Goal: Ask a question: Seek information or help from site administrators or community

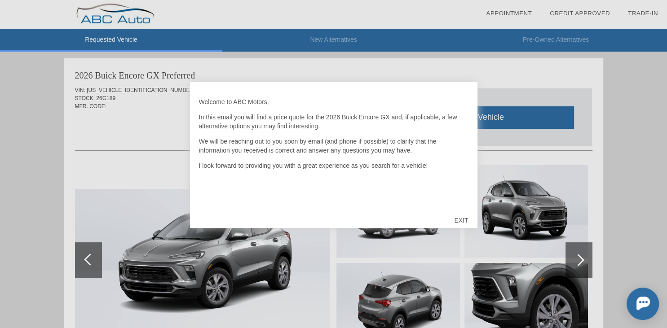
click at [462, 220] on div "EXIT" at bounding box center [461, 220] width 32 height 27
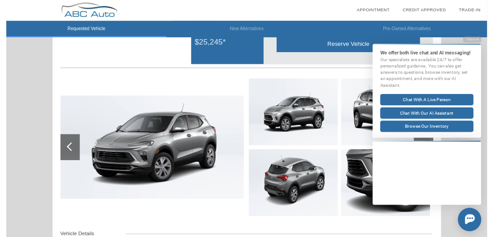
scroll to position [294, 0]
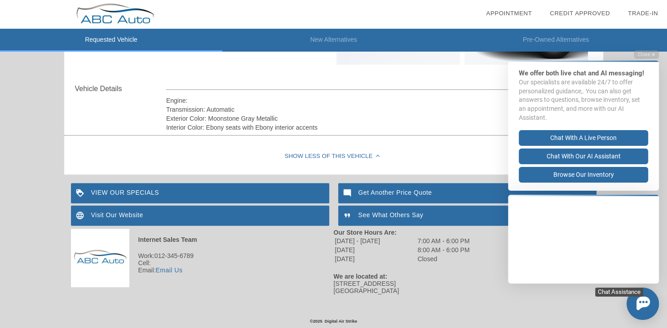
click at [639, 307] on img at bounding box center [642, 302] width 13 height 13
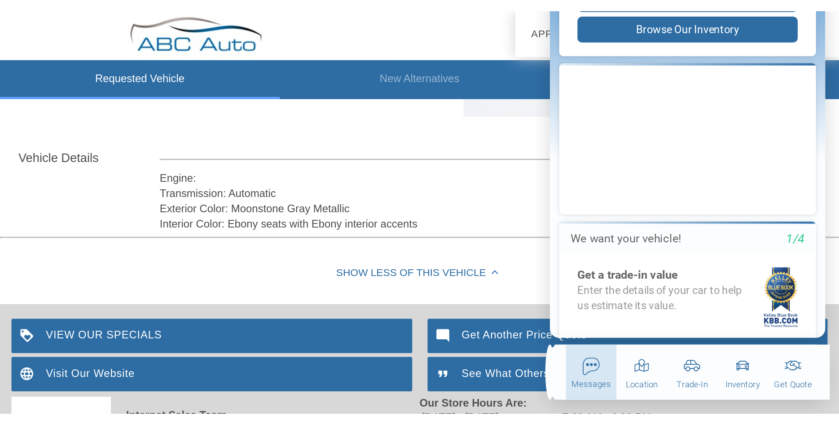
scroll to position [198, 0]
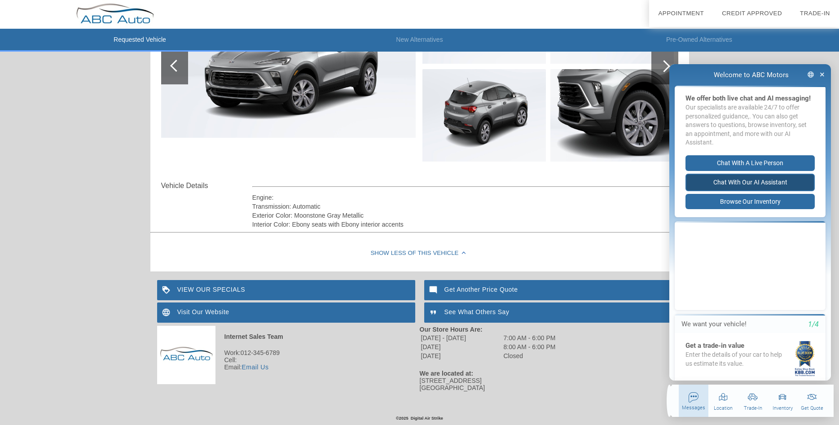
click at [666, 182] on button "Chat with our AI Assistant" at bounding box center [750, 183] width 129 height 18
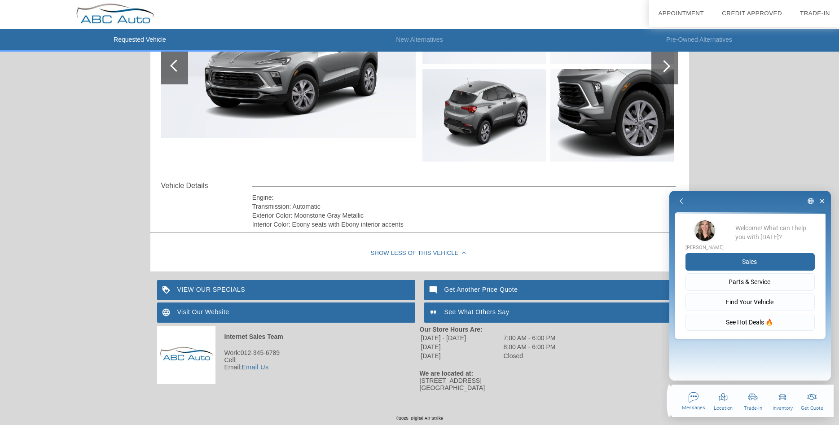
click at [666, 260] on button "Sales" at bounding box center [750, 262] width 129 height 18
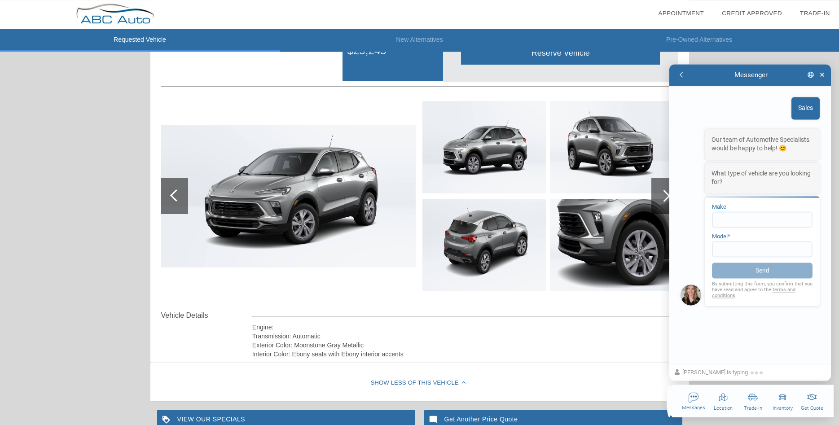
scroll to position [61, 0]
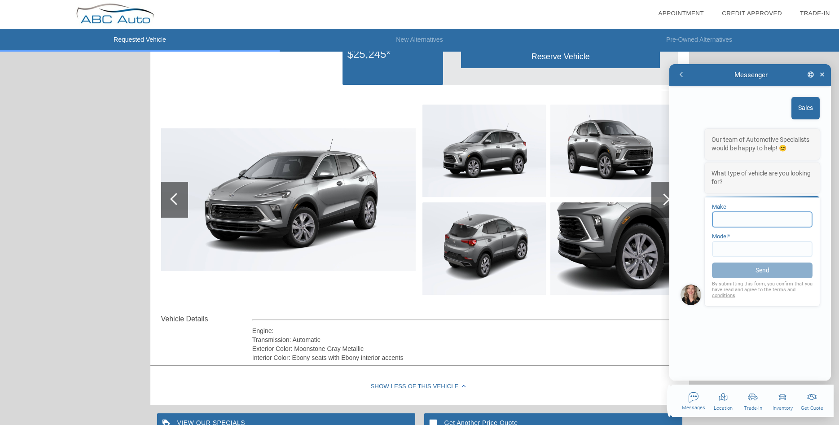
click at [666, 224] on input at bounding box center [762, 220] width 101 height 16
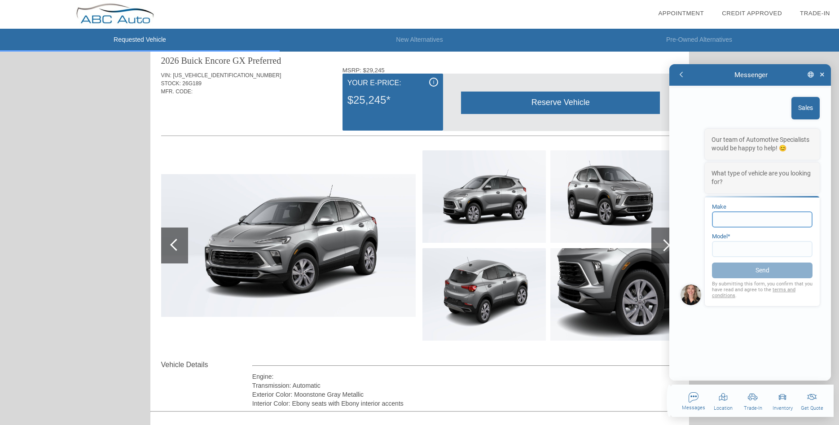
scroll to position [0, 0]
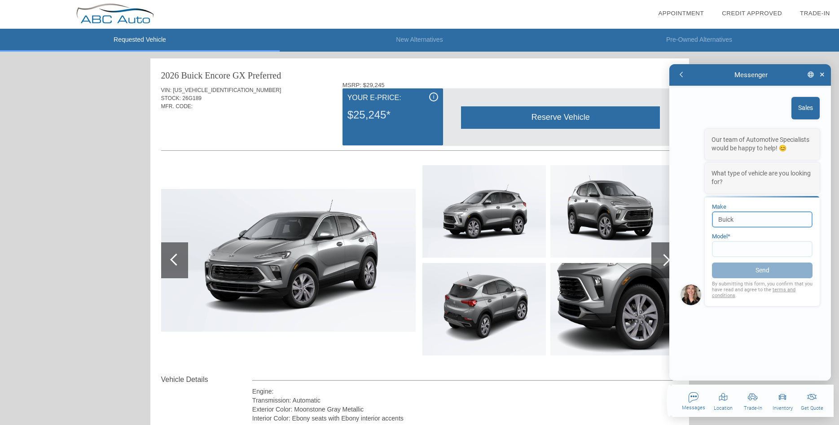
type input "Buick"
type input "Encore"
click button "Send" at bounding box center [762, 271] width 101 height 16
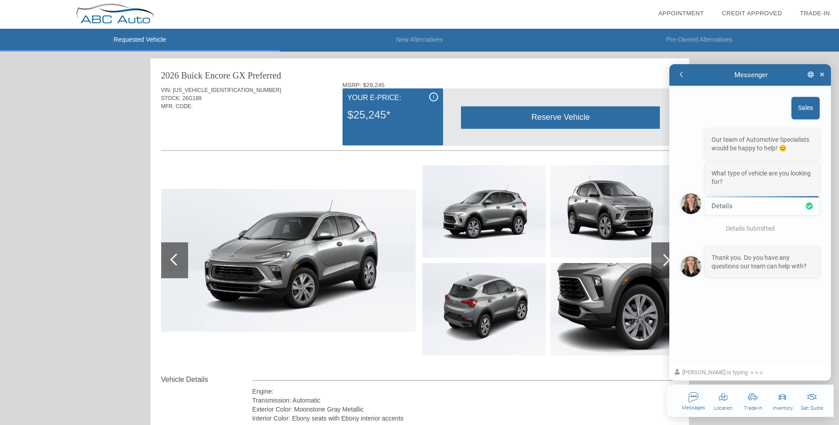
type textarea "x"
click at [666, 328] on textarea at bounding box center [745, 368] width 130 height 9
type textarea "B"
type textarea "x"
type textarea "Be"
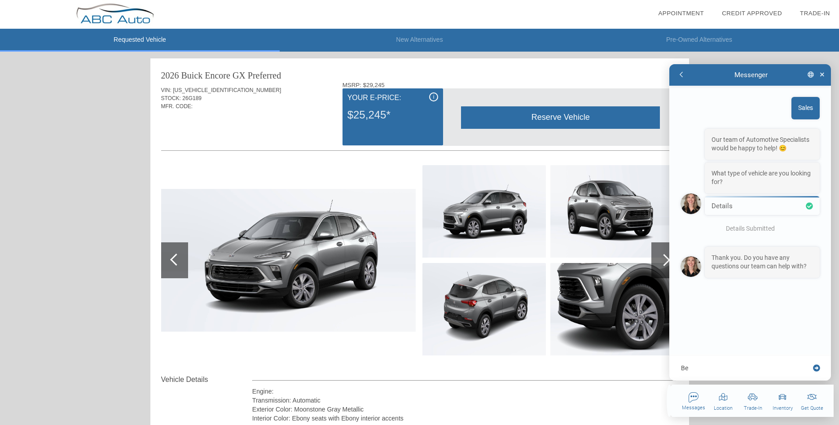
type textarea "x"
type textarea "Best"
type textarea "x"
type textarea "Best"
type textarea "x"
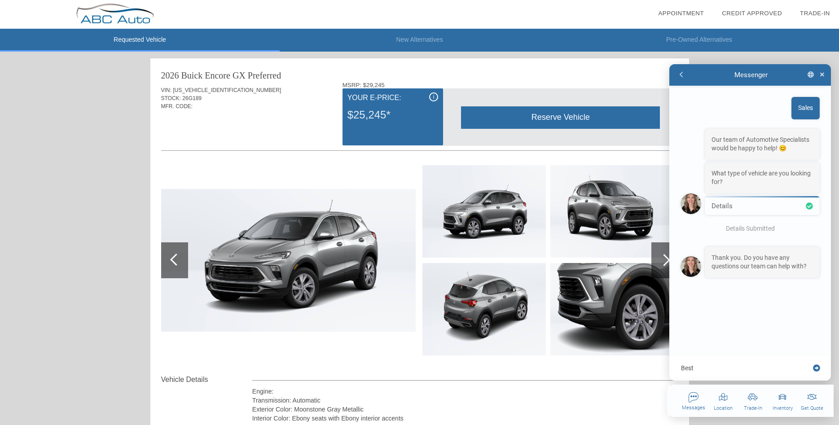
type textarea "Best p"
type textarea "x"
type textarea "Best pr"
type textarea "x"
type textarea "Best pri"
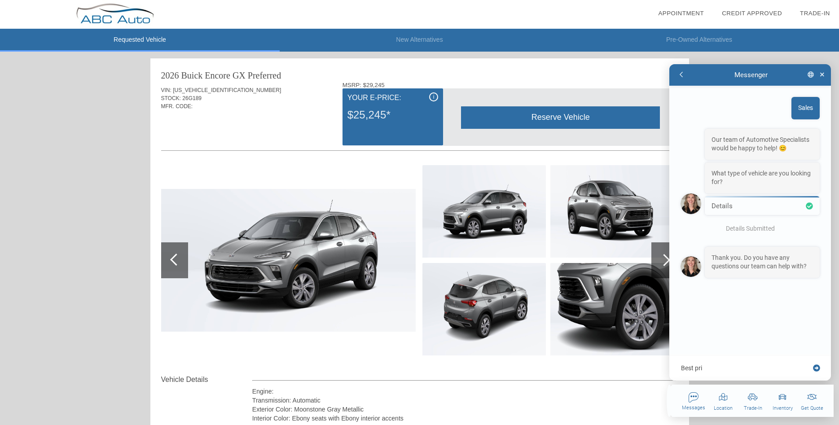
type textarea "x"
type textarea "Best pric"
type textarea "x"
type textarea "Best price"
type textarea "x"
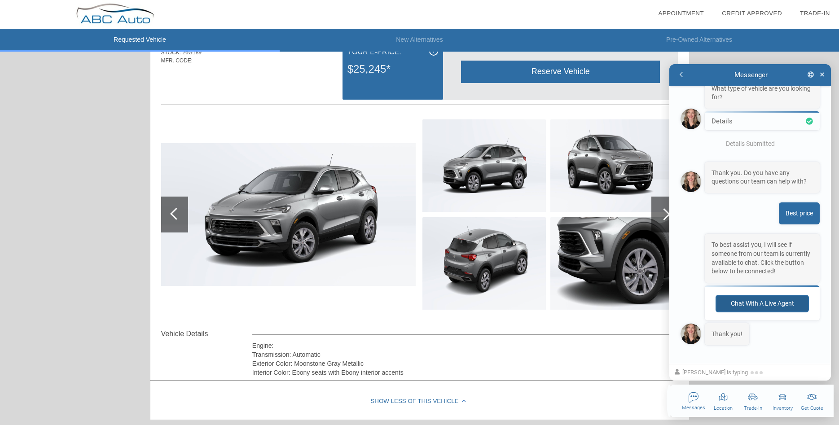
scroll to position [94, 0]
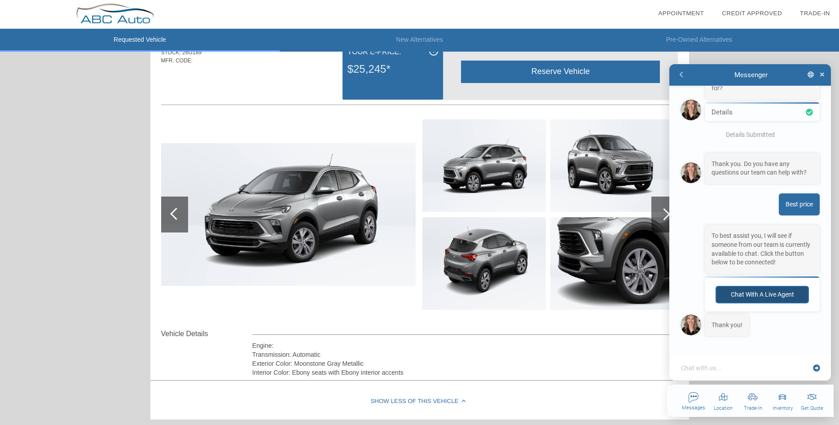
click at [666, 295] on button "Chat with a live agent" at bounding box center [762, 295] width 93 height 18
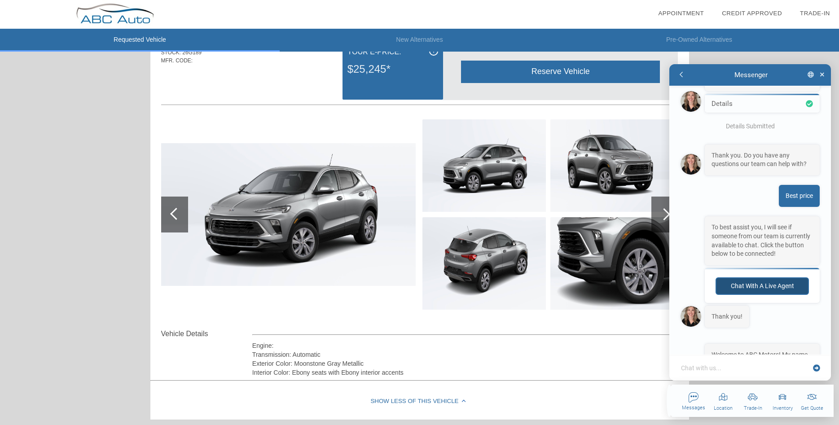
scroll to position [143, 0]
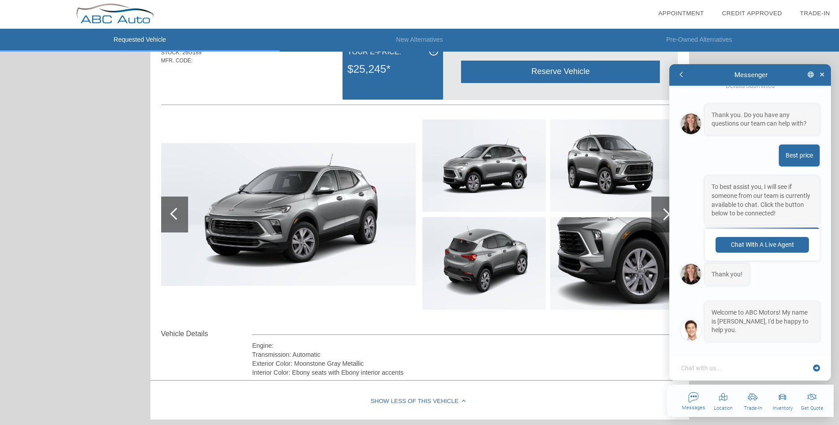
click at [666, 328] on textarea at bounding box center [745, 368] width 130 height 9
type textarea "x"
type textarea "H"
type textarea "x"
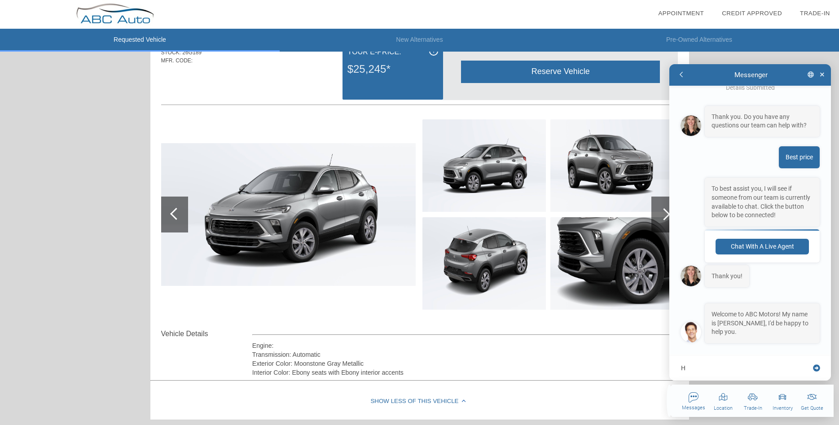
type textarea "Hi"
type textarea "x"
type textarea "Hi"
type textarea "x"
type textarea "Hi C"
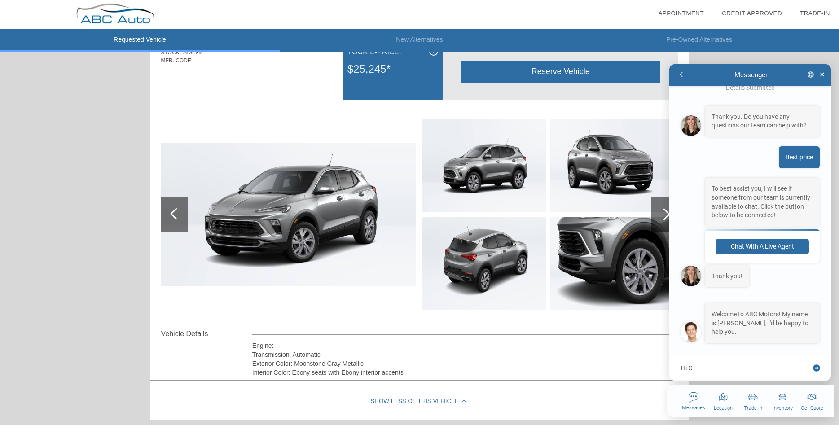
type textarea "x"
type textarea "Hi Ch"
type textarea "x"
type textarea "Hi Chr"
type textarea "x"
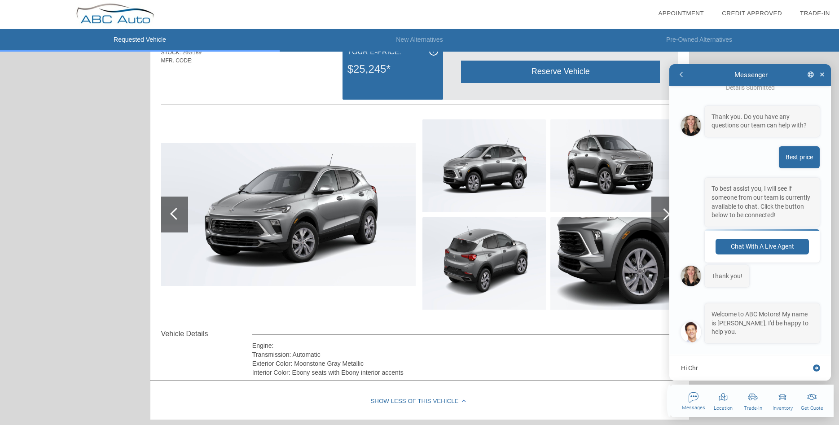
type textarea "Hi Chri"
type textarea "x"
type textarea "Hi [PERSON_NAME]"
type textarea "x"
type textarea "Hi [DEMOGRAPHIC_DATA]"
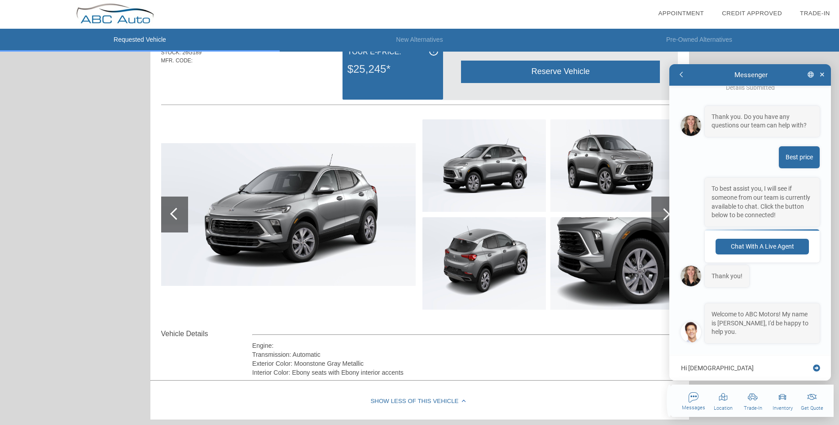
type textarea "x"
type textarea "Hi [PERSON_NAME]"
type textarea "x"
type textarea "Hi [PERSON_NAME]"
type textarea "x"
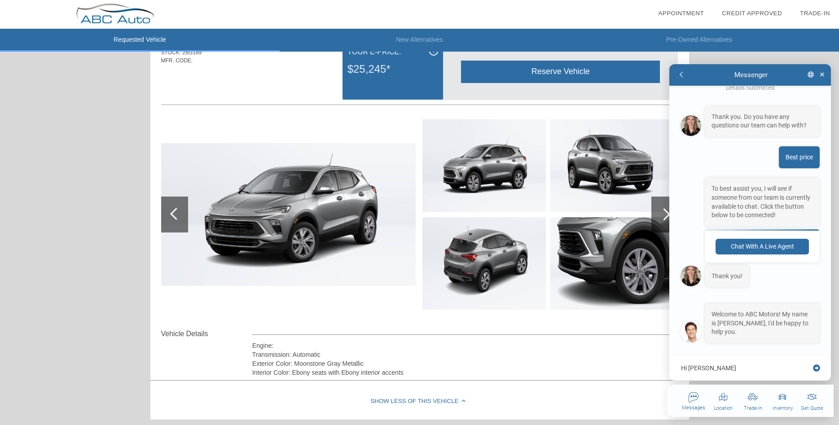
type textarea "Hi [PERSON_NAME]"
type textarea "x"
type textarea "Hi [PERSON_NAME]!"
type textarea "x"
type textarea "Hi [PERSON_NAME]!"
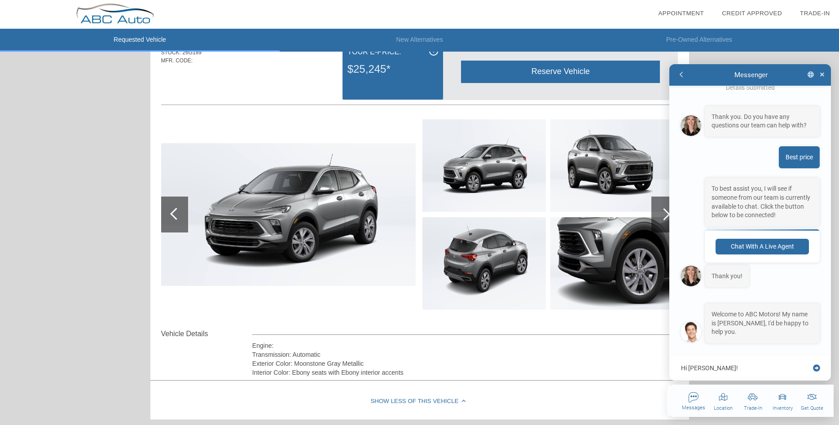
type textarea "x"
type textarea "Hi [PERSON_NAME]! t"
type textarea "x"
type textarea "Hi [PERSON_NAME]! th"
type textarea "x"
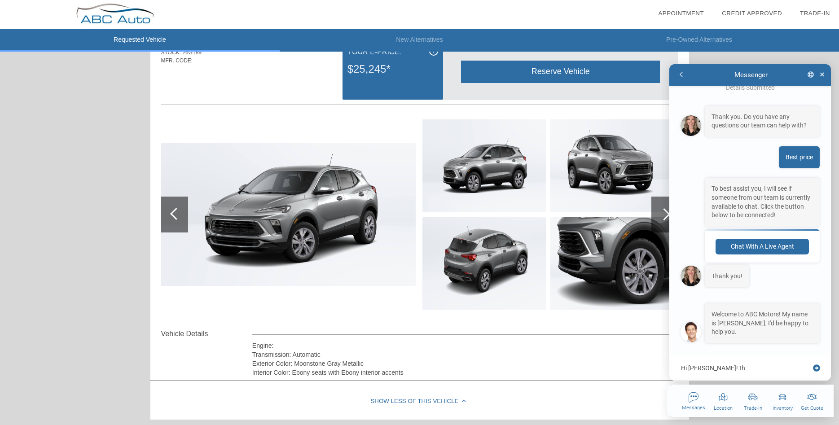
type textarea "Hi [PERSON_NAME]! thi"
type textarea "x"
type textarea "Hi [PERSON_NAME]! this"
type textarea "x"
type textarea "Hi [PERSON_NAME]! this"
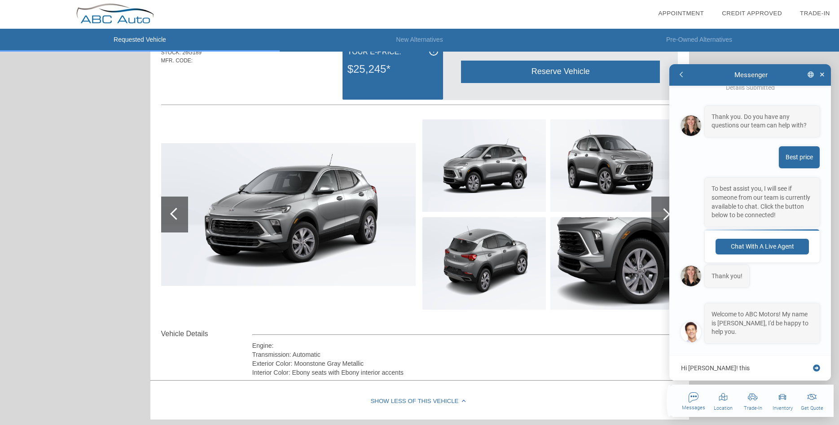
type textarea "x"
type textarea "Hi [PERSON_NAME]! this i"
type textarea "x"
type textarea "Hi [PERSON_NAME]! this is"
type textarea "x"
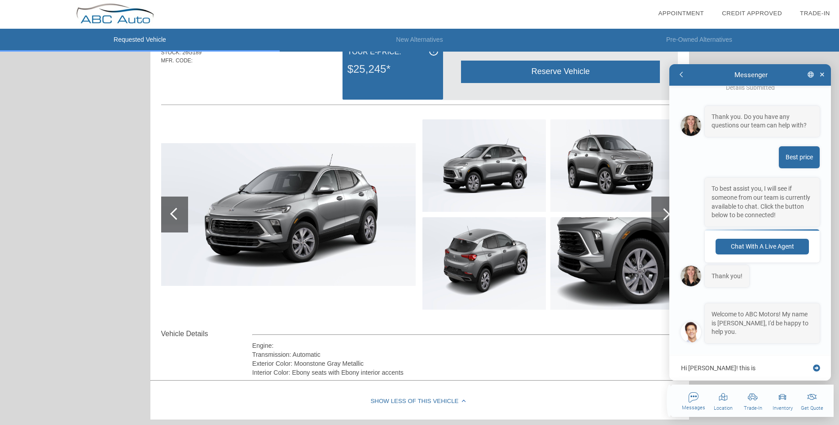
type textarea "Hi [PERSON_NAME]! this is"
type textarea "x"
type textarea "Hi [PERSON_NAME]! this is W"
type textarea "x"
type textarea "Hi [PERSON_NAME]! this is Wi"
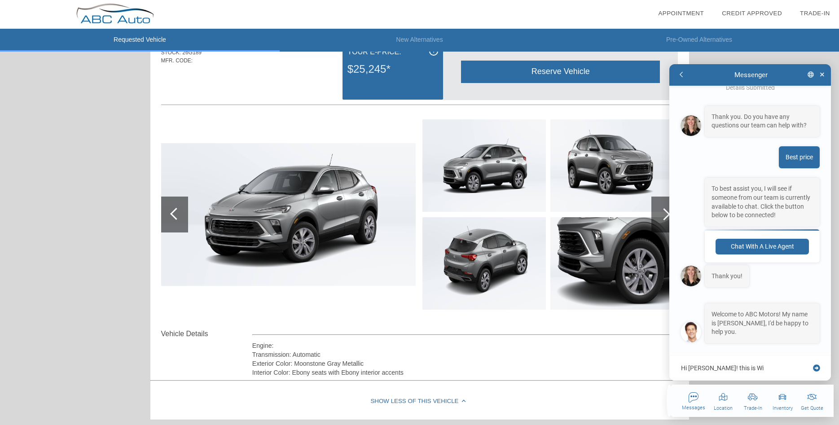
type textarea "x"
type textarea "Hi [PERSON_NAME]! this is Wil"
type textarea "x"
type textarea "Hi [PERSON_NAME]! this is Will"
type textarea "x"
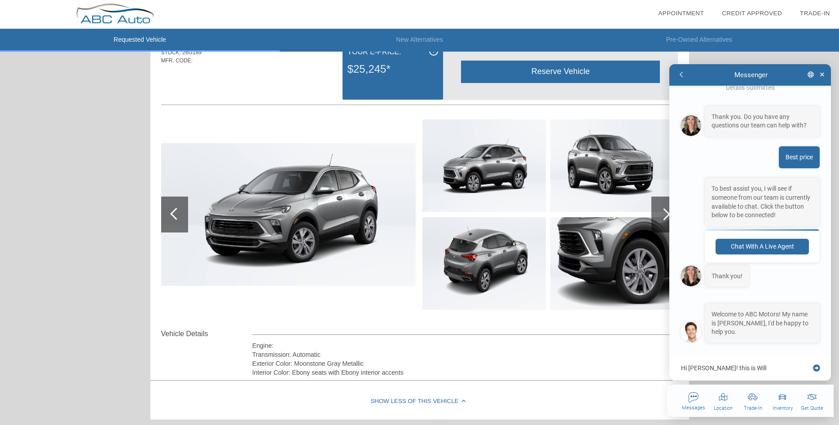
type textarea "Hi [PERSON_NAME]! this is Will"
type textarea "x"
type textarea "Hi [PERSON_NAME]! this is Will a"
type textarea "x"
type textarea "Hi [PERSON_NAME]! this is Will at"
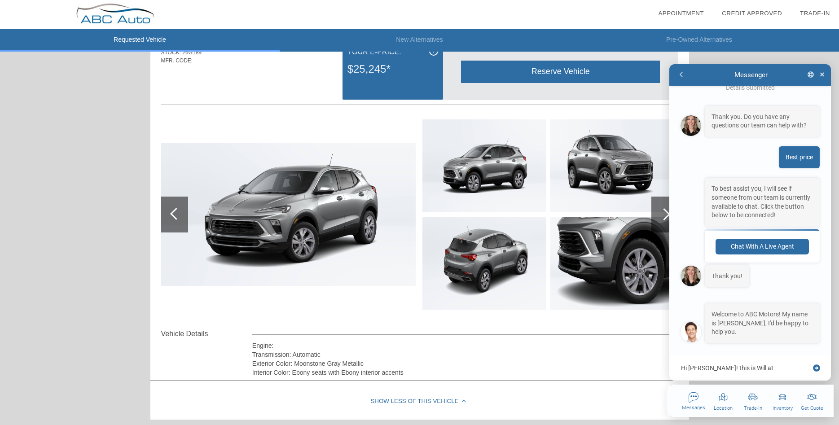
type textarea "x"
type textarea "Hi [PERSON_NAME]! this is Will at"
type textarea "x"
type textarea "Hi [PERSON_NAME]! this is Will at D"
type textarea "x"
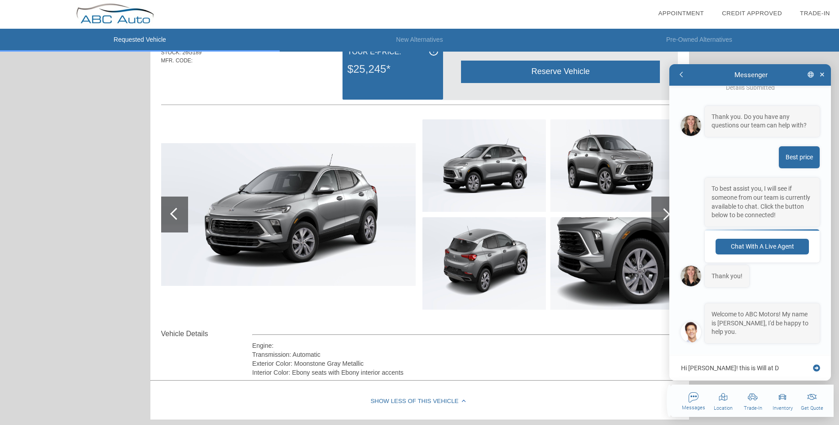
type textarea "Hi [PERSON_NAME]! this is Will at DA"
type textarea "x"
type textarea "Hi [PERSON_NAME]! this is Will at DAS"
type textarea "x"
type textarea "Hi [PERSON_NAME]! this is Will at DAS"
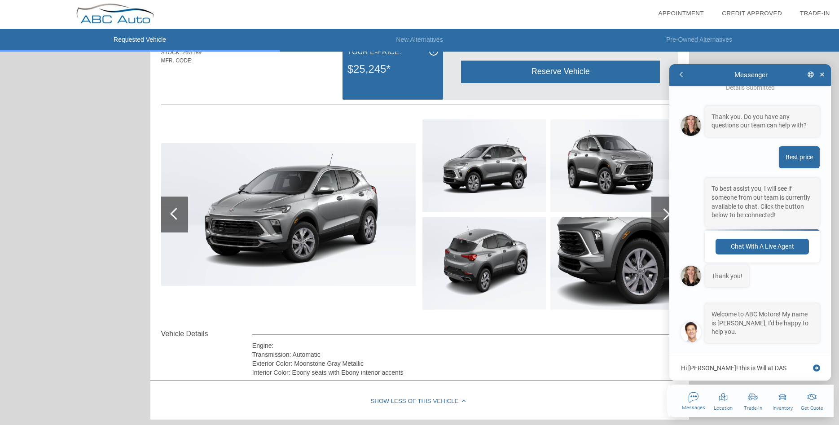
type textarea "x"
type textarea "Hi [PERSON_NAME]! this is Will at DAS j"
type textarea "x"
type textarea "Hi [PERSON_NAME]! this is Will at DAS ju"
type textarea "x"
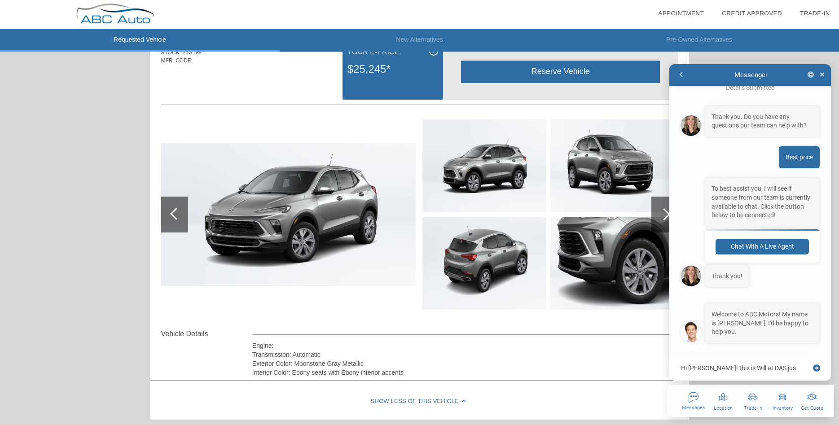
type textarea "Hi [PERSON_NAME]! this is Will at DAS just"
type textarea "x"
type textarea "Hi [PERSON_NAME]! this is Will at DAS just"
type textarea "x"
type textarea "Hi [PERSON_NAME]! this is Will at DAS just T"
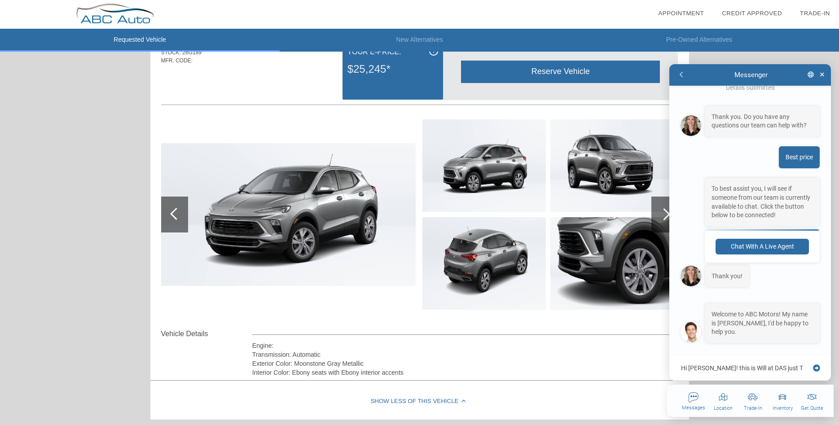
type textarea "x"
type textarea "Hi [PERSON_NAME]! this is Will at DAS just Te"
type textarea "x"
type textarea "Hi [PERSON_NAME]! this is Will at DAS just Tes"
type textarea "x"
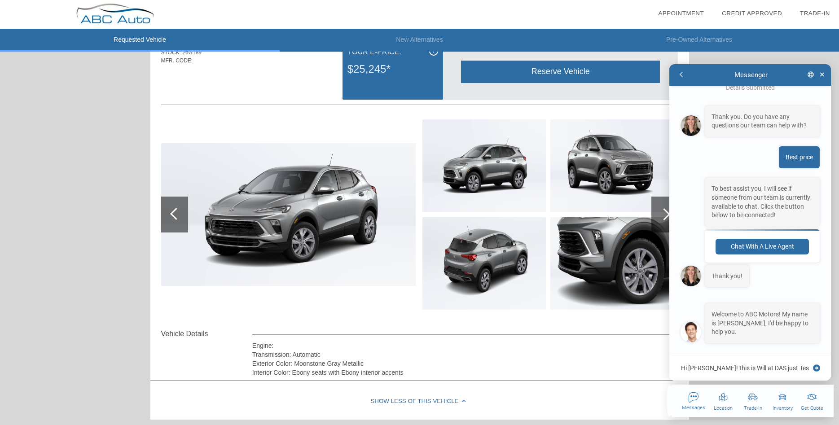
type textarea "Hi [PERSON_NAME]! this is [PERSON_NAME] at DAS just Test"
type textarea "x"
type textarea "Hi [PERSON_NAME]! this is Will at DAS just Testi"
type textarea "x"
type textarea "Hi [PERSON_NAME]! this is Will at DAS just Testin"
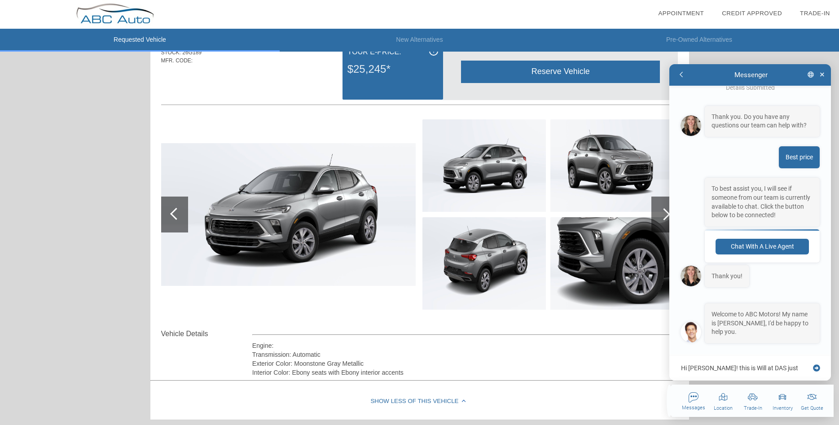
type textarea "x"
type textarea "Hi [PERSON_NAME]! this is [PERSON_NAME] at DAS just Testing"
type textarea "x"
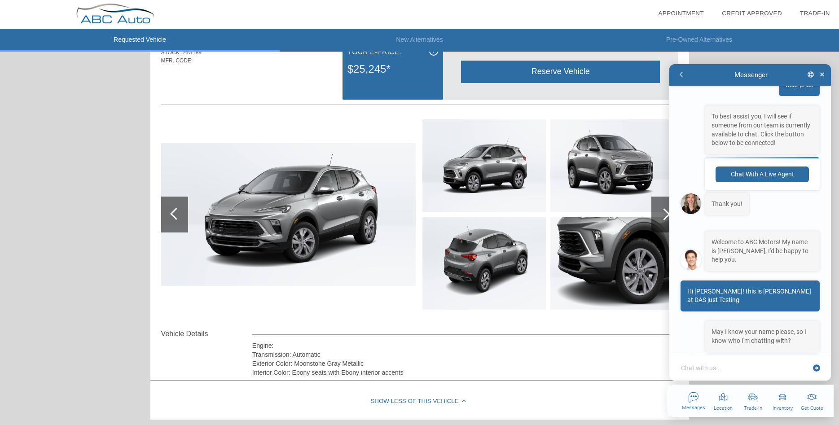
scroll to position [238, 0]
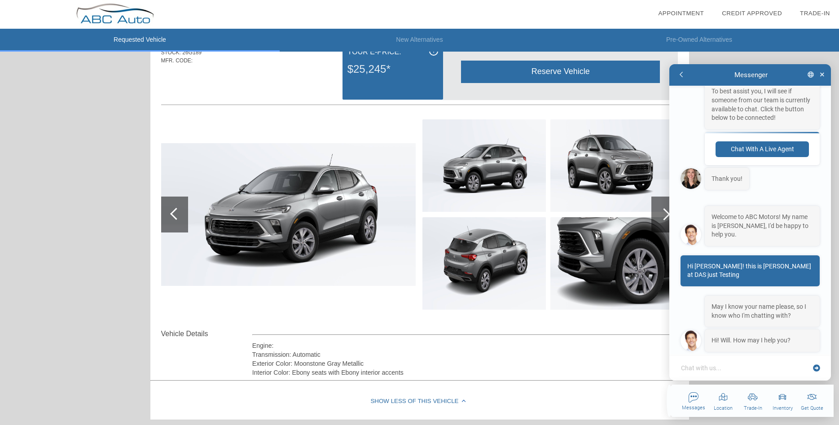
type textarea "x"
type textarea "H"
type textarea "x"
type textarea "He"
type textarea "x"
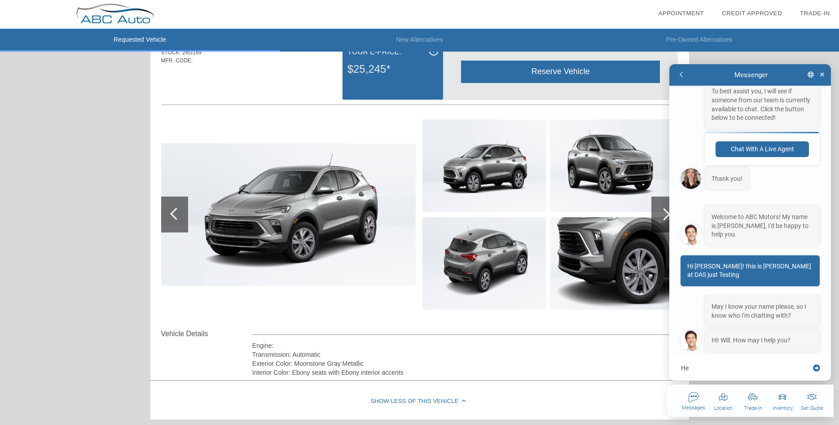
type textarea "Hey"
type textarea "x"
type textarea "Hey"
type textarea "x"
type textarea "Hey C"
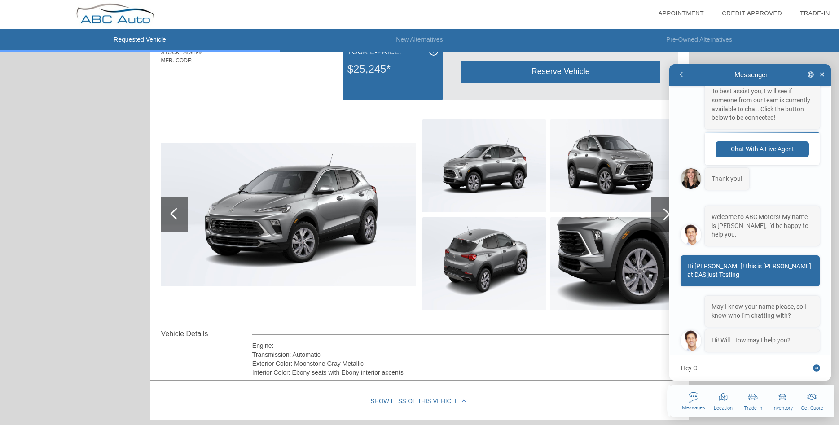
type textarea "x"
type textarea "Hey [PERSON_NAME]"
type textarea "x"
type textarea "Hey Chr"
type textarea "x"
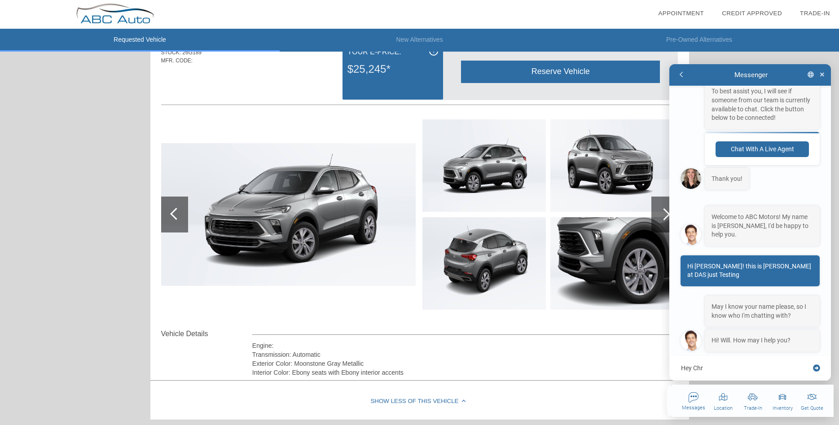
type textarea "Hey Chri"
type textarea "x"
type textarea "Hey [PERSON_NAME]"
type textarea "x"
type textarea "Hey [PERSON_NAME]"
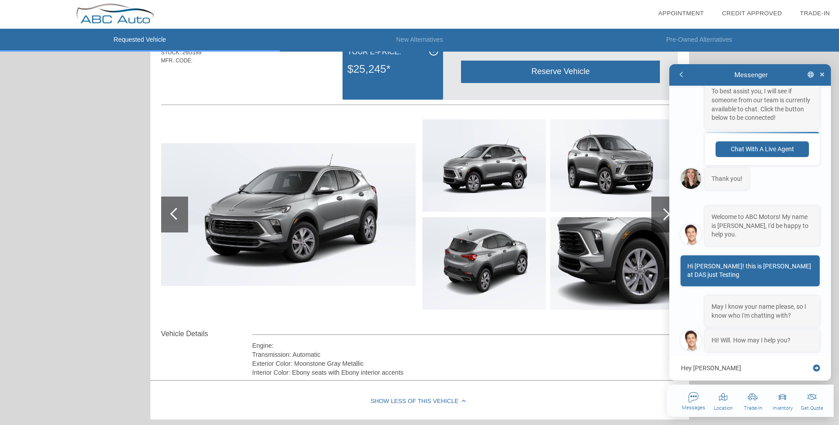
type textarea "x"
type textarea "Hey [PERSON_NAME]"
type textarea "x"
type textarea "Hey [PERSON_NAME]"
type textarea "x"
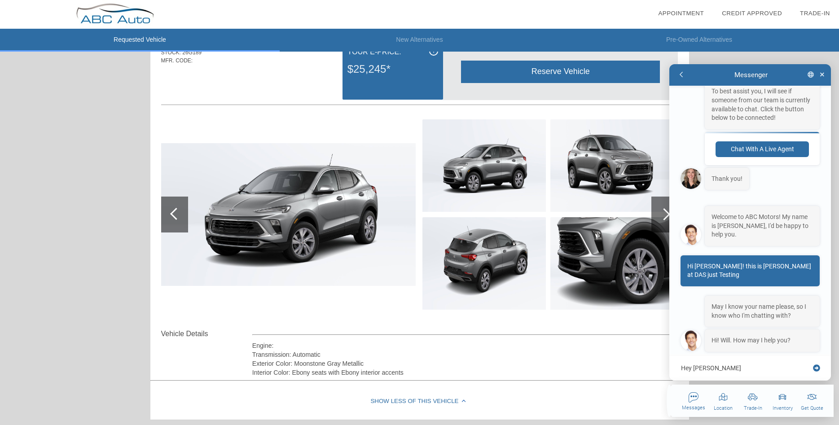
type textarea "Hey [PERSON_NAME]"
type textarea "x"
type textarea "Hey [PERSON_NAME]"
type textarea "x"
type textarea "Hey [PERSON_NAME]"
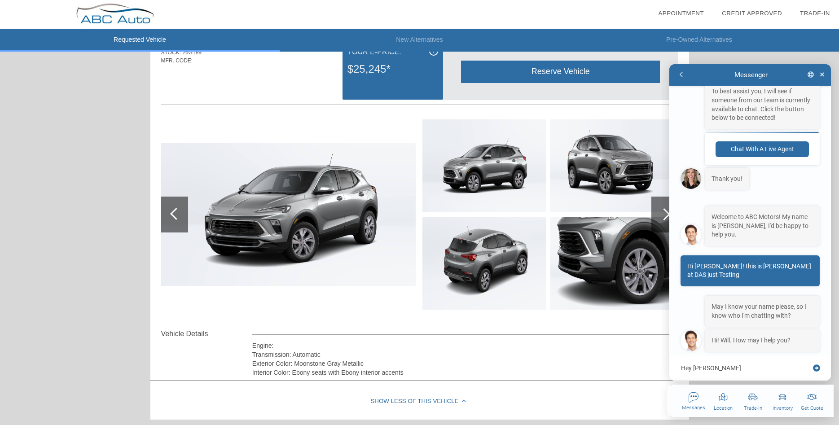
type textarea "x"
type textarea "Hey [PERSON_NAME]"
type textarea "x"
type textarea "Hey [PERSON_NAME]"
type textarea "x"
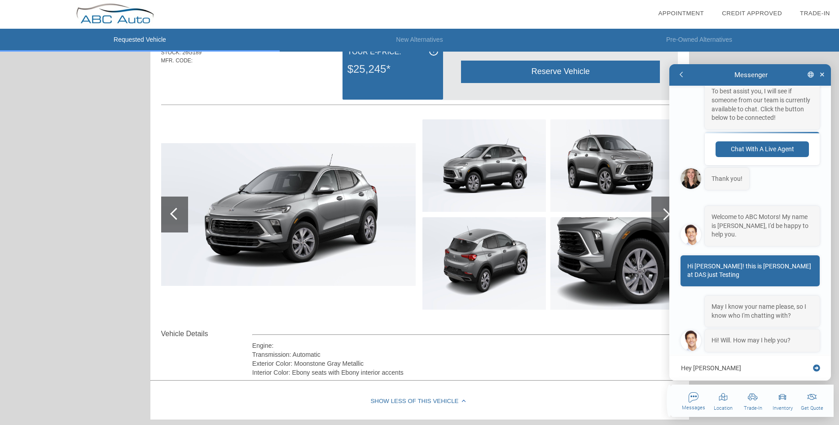
type textarea "Hey [PERSON_NAME]"
type textarea "x"
type textarea "Hey [PERSON_NAME]"
type textarea "x"
type textarea "Hey [PERSON_NAME]"
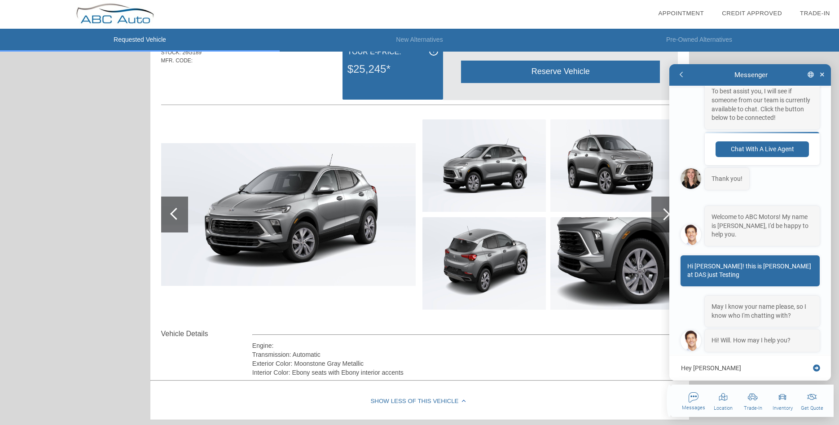
type textarea "x"
type textarea "Hey [PERSON_NAME]"
type textarea "x"
type textarea "Hey [PERSON_NAME]"
type textarea "x"
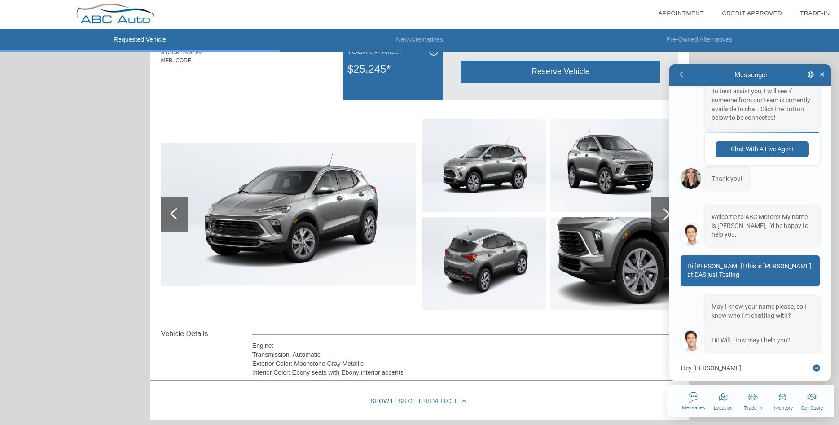
type textarea "Hey [PERSON_NAME]"
type textarea "x"
type textarea "Hey [PERSON_NAME]"
type textarea "x"
type textarea "Hey [PERSON_NAME] -"
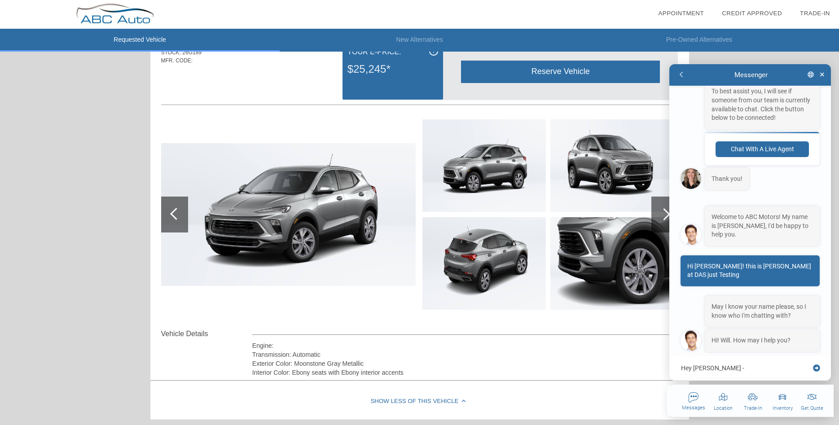
type textarea "x"
type textarea "Hey [PERSON_NAME] -"
type textarea "x"
type textarea "Hey [PERSON_NAME]"
type textarea "x"
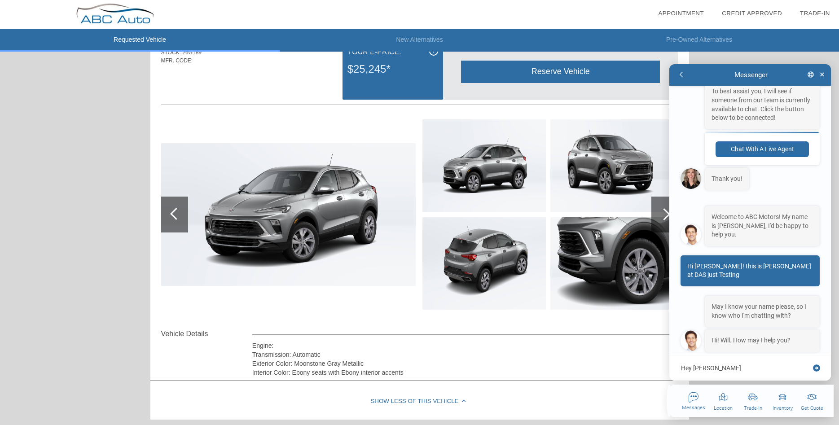
type textarea "Hey [PERSON_NAME]"
type textarea "x"
type textarea "Hey Christian - jus"
type textarea "x"
type textarea "Hey [PERSON_NAME] - just"
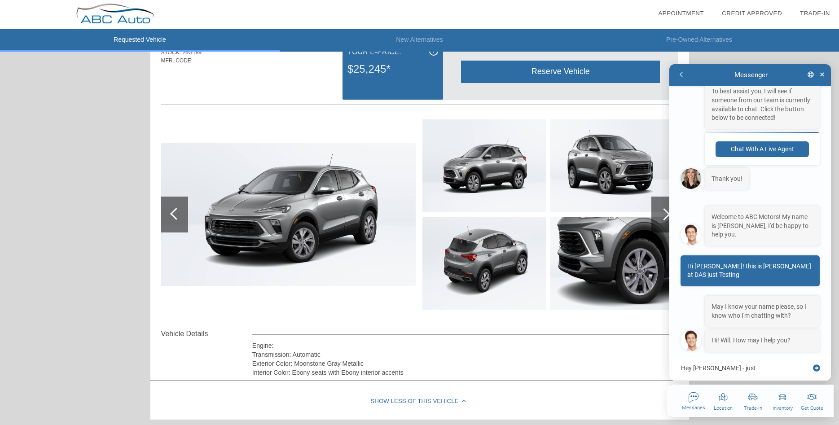
type textarea "x"
type textarea "Hey [PERSON_NAME] - just t"
type textarea "x"
type textarea "Hey [PERSON_NAME] - just te"
type textarea "x"
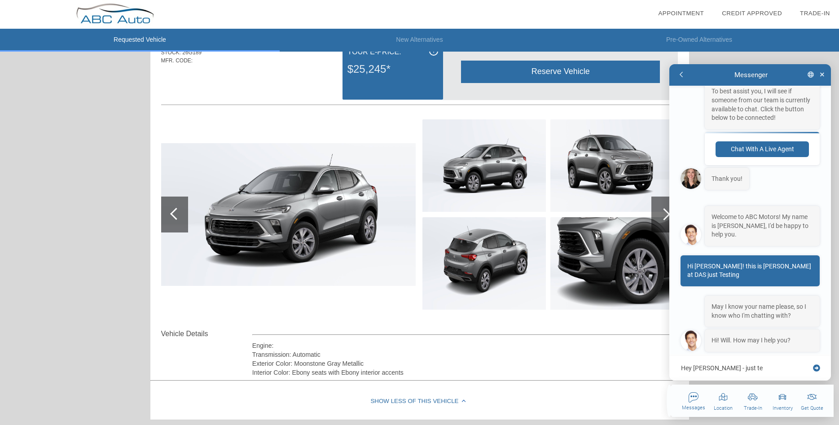
type textarea "Hey [PERSON_NAME] - just tes"
type textarea "x"
type textarea "Hey [PERSON_NAME] - just test"
type textarea "x"
type textarea "Hey [PERSON_NAME] - just testi"
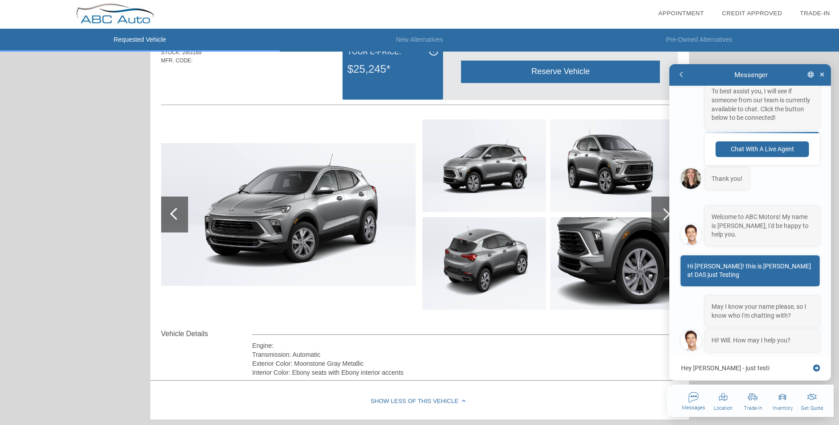
type textarea "x"
type textarea "Hey [PERSON_NAME] - just testin"
type textarea "x"
type textarea "Hey [PERSON_NAME] - just testing"
type textarea "x"
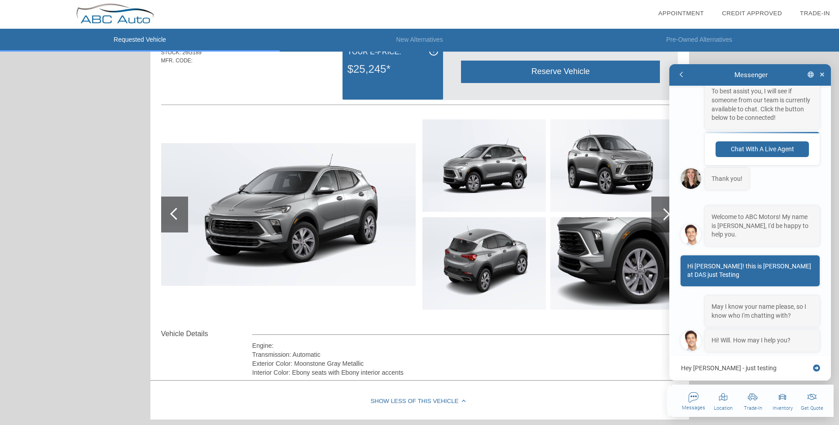
type textarea "Hey [PERSON_NAME] - just testing"
type textarea "x"
type textarea "Hey [PERSON_NAME] - just testing t"
type textarea "x"
type textarea "Hey [PERSON_NAME] - just testing th"
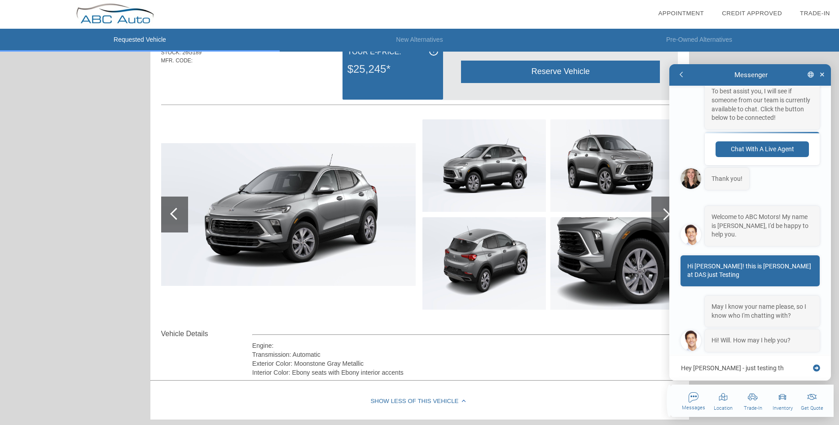
type textarea "x"
type textarea "Hey [PERSON_NAME] - just testing the"
type textarea "x"
type textarea "Hey [PERSON_NAME] - just testing the"
type textarea "x"
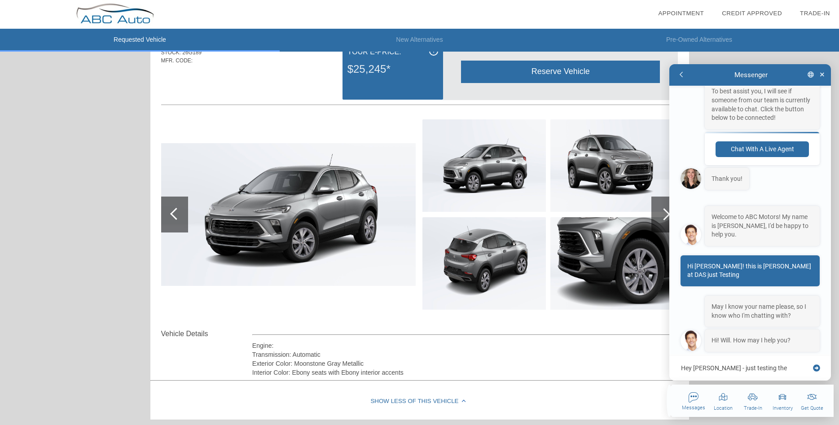
type textarea "Hey [PERSON_NAME] - just testing the t"
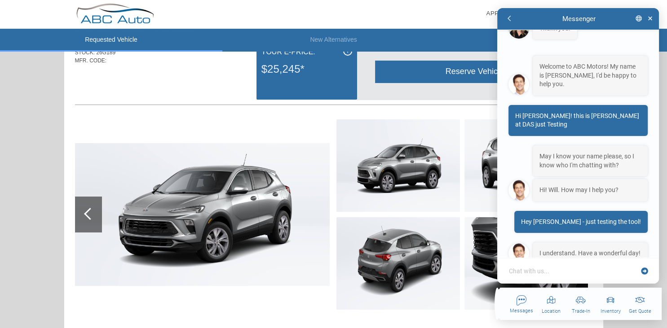
scroll to position [342, 0]
